Goal: Communication & Community: Answer question/provide support

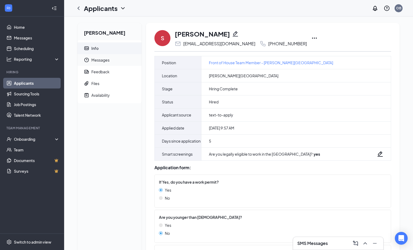
click at [115, 60] on span "Messages" at bounding box center [114, 60] width 46 height 12
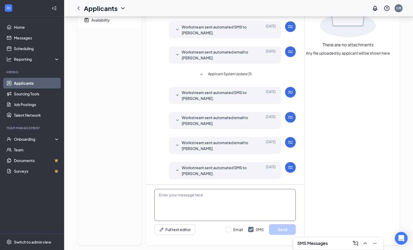
scroll to position [81, 0]
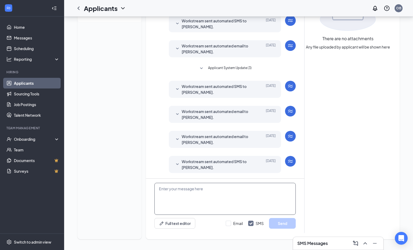
click at [209, 197] on textarea at bounding box center [224, 199] width 141 height 32
paste textarea "Hello! Please don’t forget we will be meeting [DATE], [DATE], from 2 - 4 PM. We…"
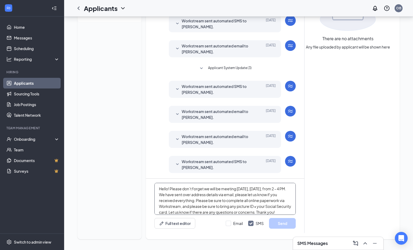
scroll to position [6, 0]
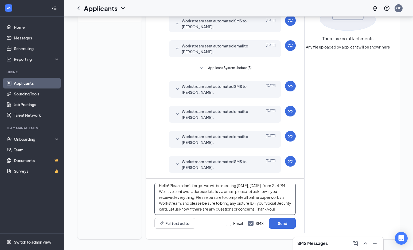
type textarea "Hello! Please don’t forget we will be meeting [DATE], [DATE], from 2 - 4 PM. We…"
click at [229, 222] on input "Email" at bounding box center [234, 223] width 17 height 5
checkbox input "true"
click at [279, 227] on button "Send" at bounding box center [282, 223] width 27 height 11
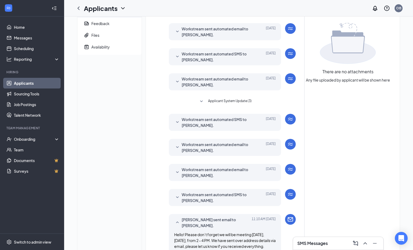
scroll to position [0, 0]
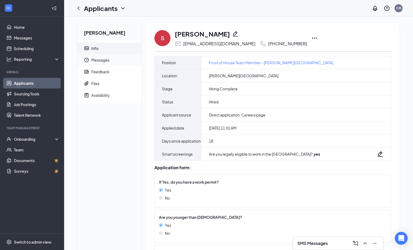
click at [121, 61] on span "Messages" at bounding box center [114, 60] width 46 height 12
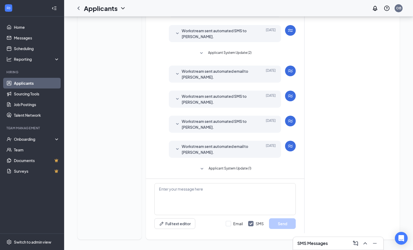
scroll to position [87, 0]
click at [203, 182] on div "Full text editor Email SMS Send" at bounding box center [225, 206] width 158 height 54
click at [200, 195] on textarea at bounding box center [224, 199] width 141 height 32
paste textarea "Hello! Please don’t forget we will be meeting [DATE], [DATE], from 2 - 4 PM. We…"
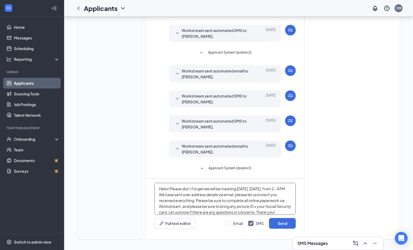
scroll to position [6, 0]
type textarea "Hello! Please don’t forget we will be meeting [DATE], [DATE], from 2 - 4 PM. We…"
click at [230, 225] on input "Email" at bounding box center [234, 223] width 17 height 5
checkbox input "true"
click at [277, 222] on button "Send" at bounding box center [282, 223] width 27 height 11
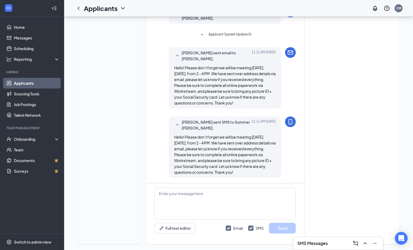
scroll to position [226, 0]
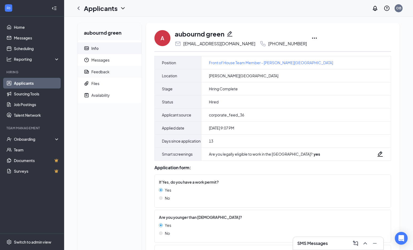
click at [110, 68] on span "Feedback" at bounding box center [114, 72] width 46 height 12
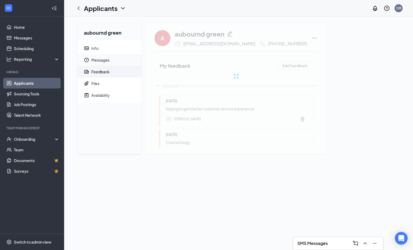
click at [109, 60] on span "Messages" at bounding box center [114, 60] width 46 height 12
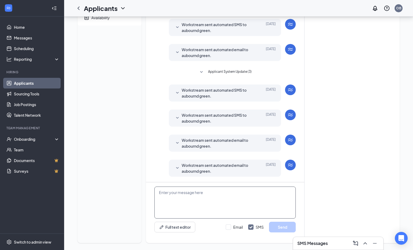
scroll to position [81, 0]
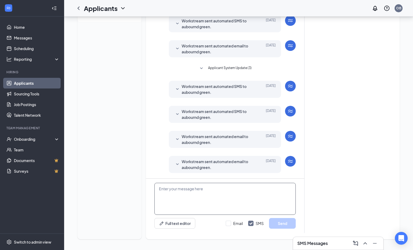
click at [210, 204] on textarea at bounding box center [224, 199] width 141 height 32
paste textarea "Hello! Please don’t forget we will be meeting [DATE], [DATE], from 2 - 4 PM. We…"
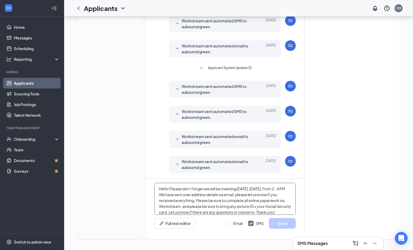
scroll to position [6, 0]
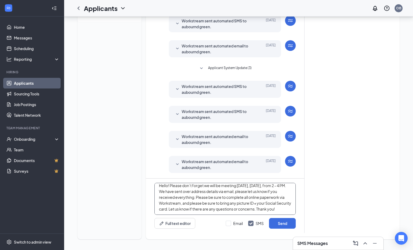
type textarea "Hello! Please don’t forget we will be meeting [DATE], [DATE], from 2 - 4 PM. We…"
click at [225, 225] on div "Full text editor Email SMS Send" at bounding box center [224, 223] width 141 height 11
click at [231, 221] on input "Email" at bounding box center [234, 223] width 17 height 5
checkbox input "true"
click at [277, 222] on button "Send" at bounding box center [282, 223] width 27 height 11
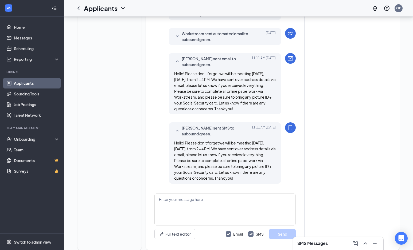
scroll to position [220, 0]
